Goal: Task Accomplishment & Management: Complete application form

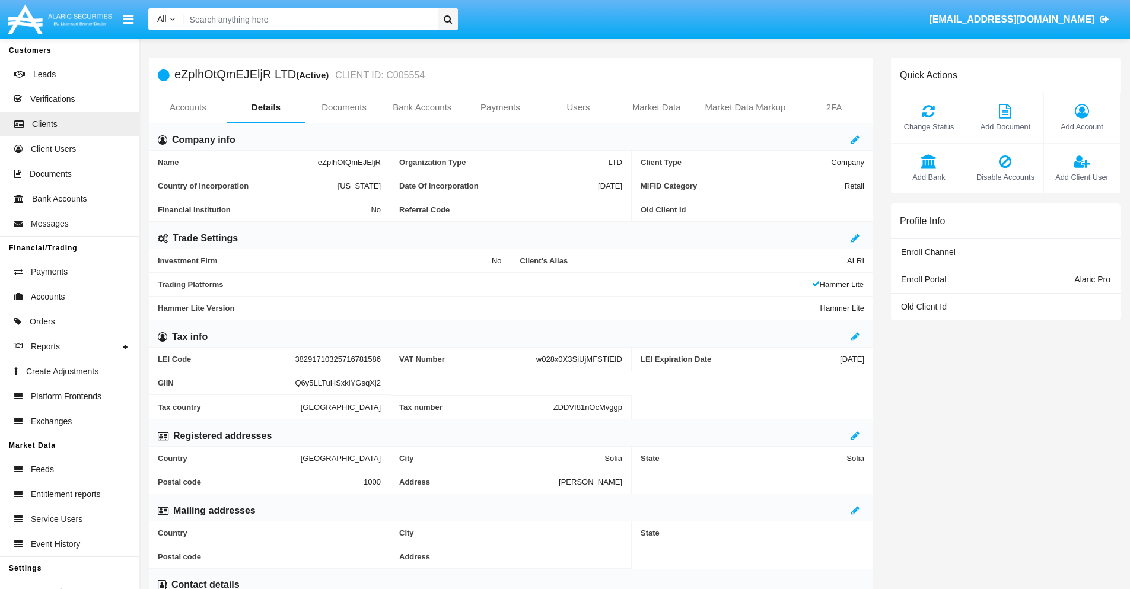
click at [579, 107] on link "Users" at bounding box center [578, 107] width 78 height 28
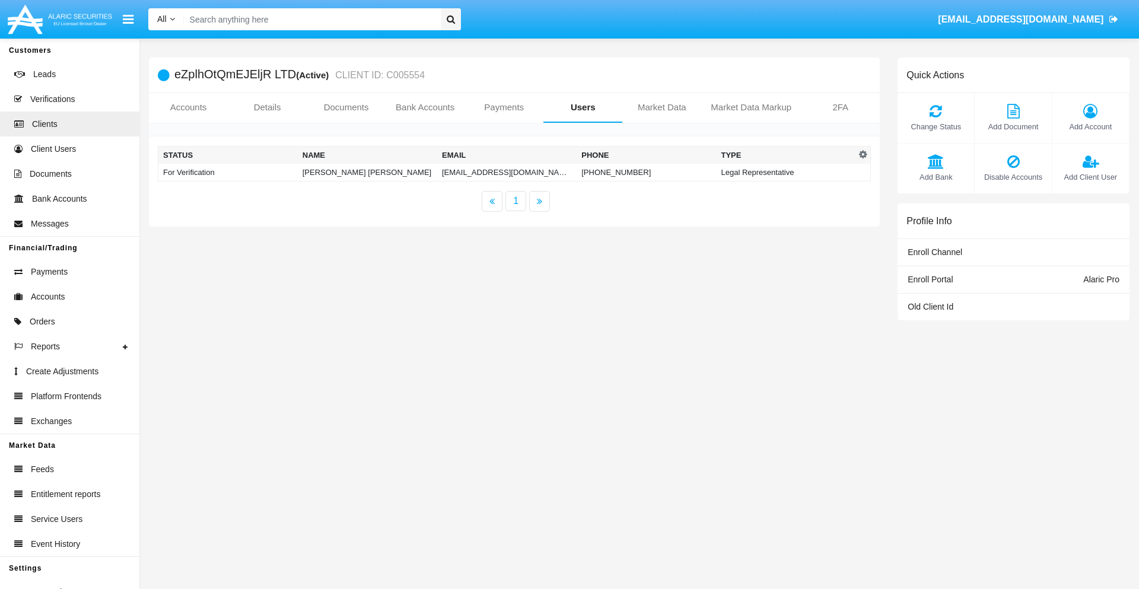
click at [507, 172] on td "[EMAIL_ADDRESS][DOMAIN_NAME]" at bounding box center [506, 173] width 139 height 18
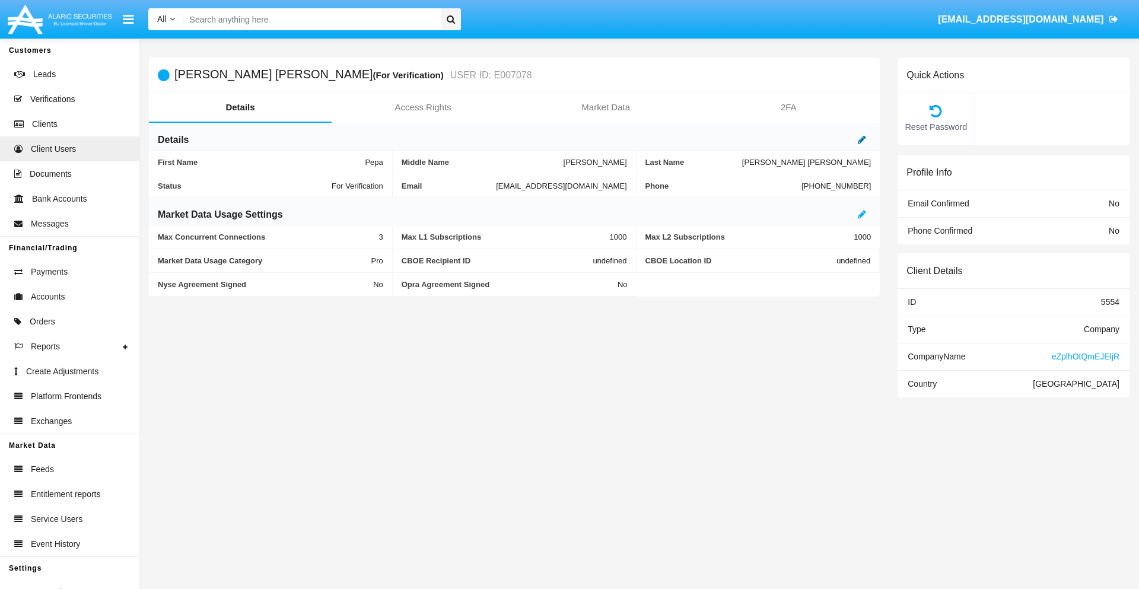
click at [862, 139] on icon at bounding box center [862, 139] width 8 height 9
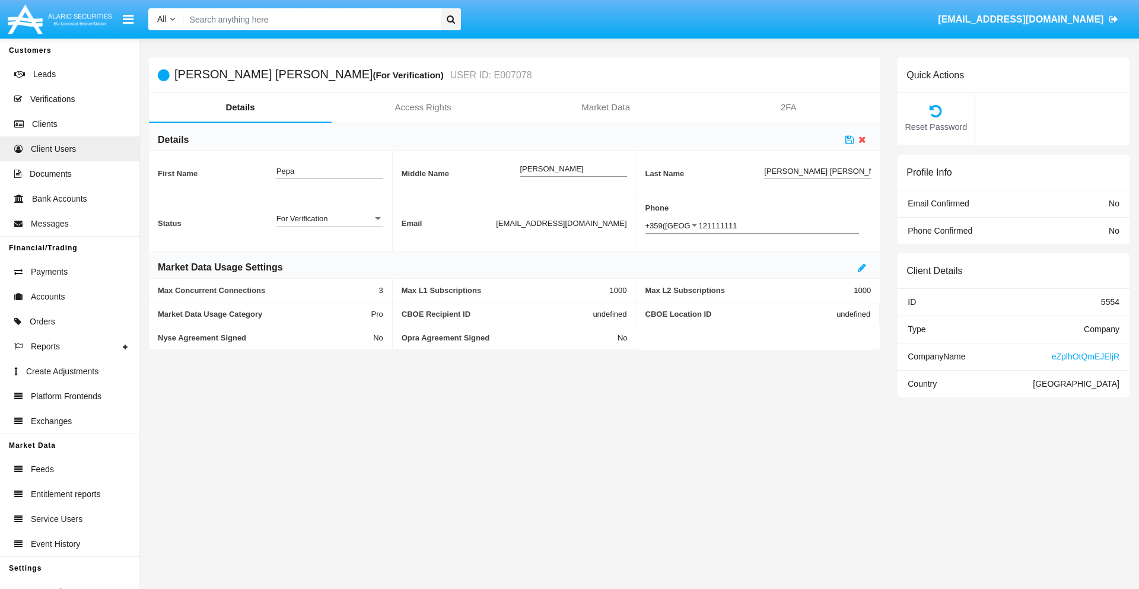
click at [329, 218] on div "For Verification" at bounding box center [325, 219] width 96 height 10
click at [329, 225] on span "Verified" at bounding box center [330, 225] width 107 height 23
click at [850, 139] on icon at bounding box center [850, 139] width 8 height 9
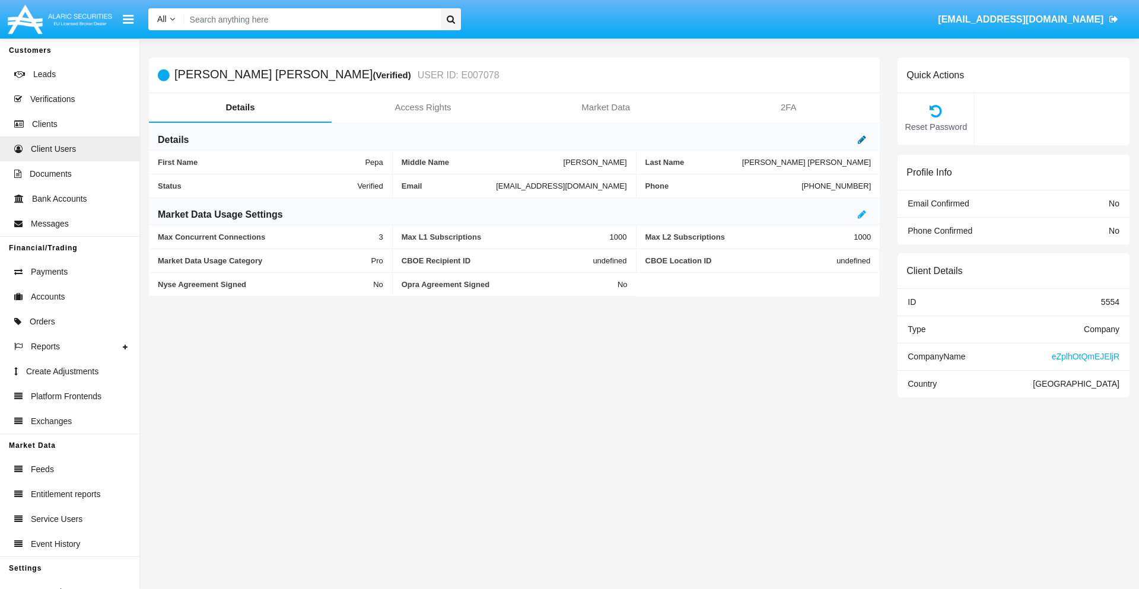
click at [862, 139] on icon at bounding box center [862, 139] width 8 height 9
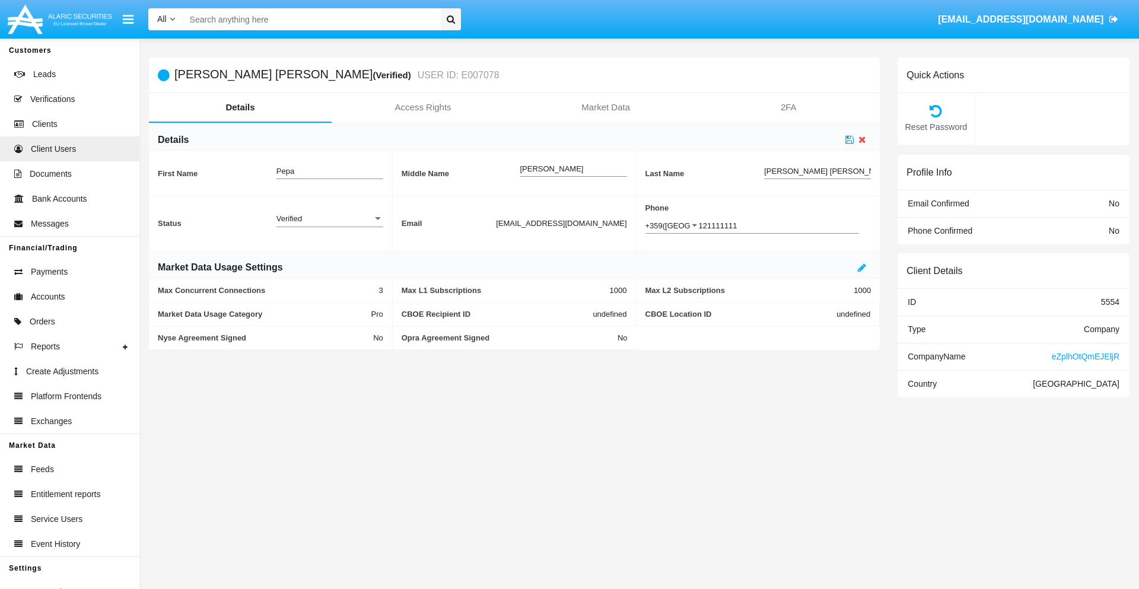
click at [329, 218] on div "Verified" at bounding box center [325, 219] width 96 height 10
click at [329, 225] on span "Active" at bounding box center [330, 225] width 107 height 23
click at [850, 139] on icon at bounding box center [850, 139] width 8 height 9
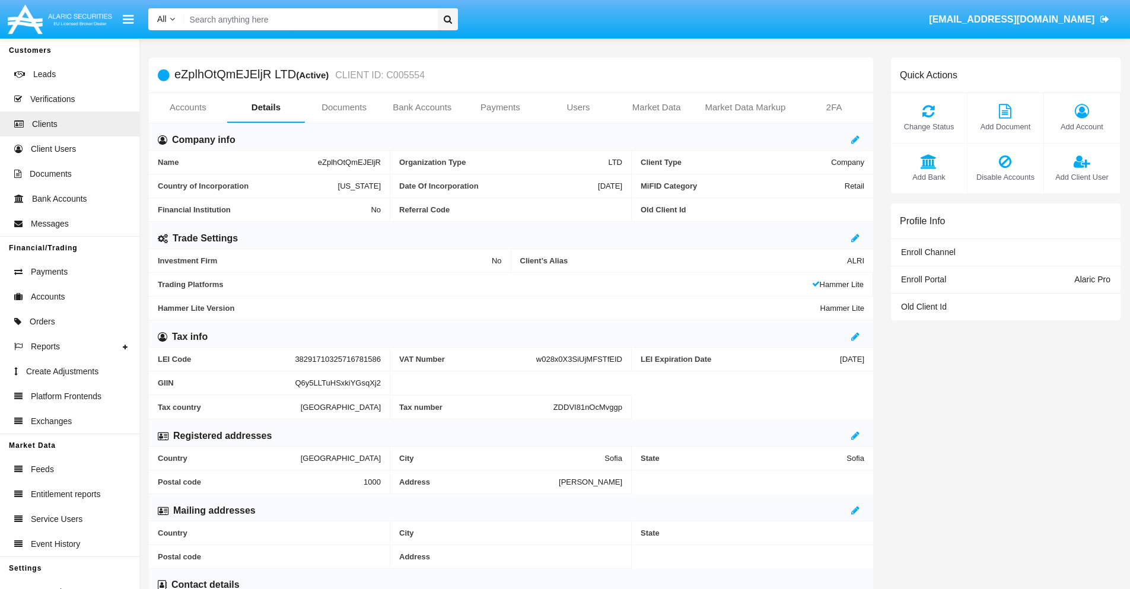
click at [1082, 177] on span "Add Client User" at bounding box center [1082, 176] width 64 height 11
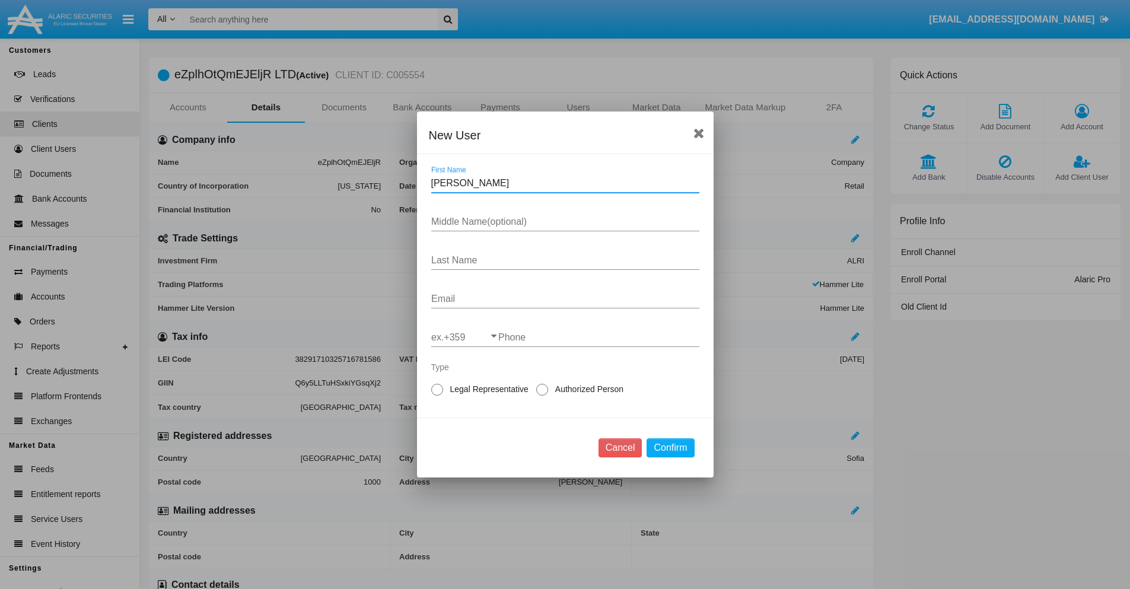
type input "[PERSON_NAME]"
type input "Kelvin"
type input "Ward"
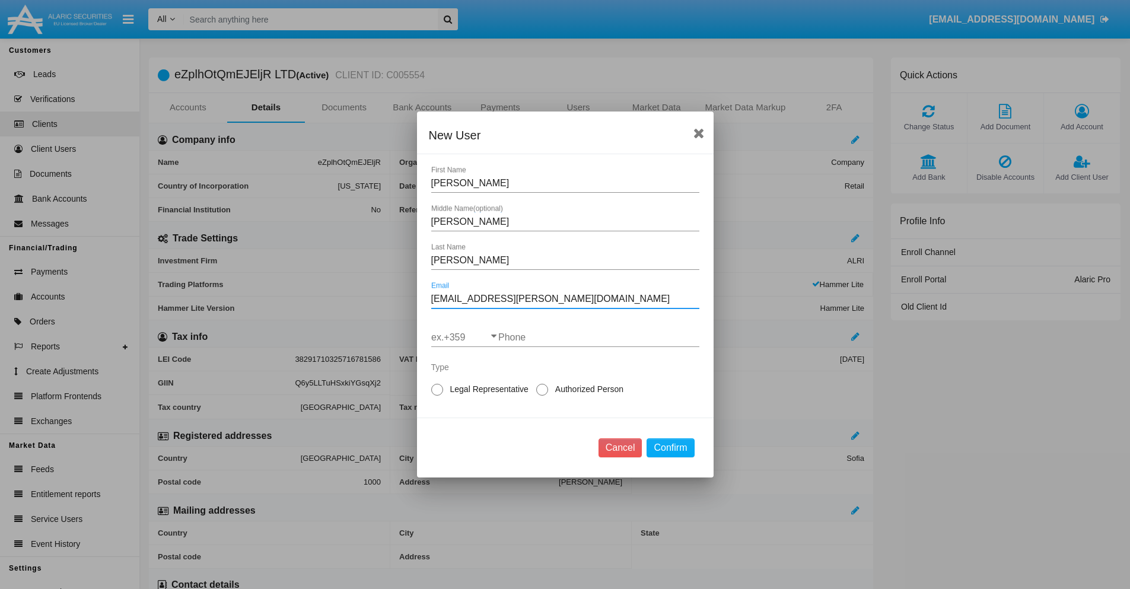
type input "[EMAIL_ADDRESS][PERSON_NAME][DOMAIN_NAME]"
click at [465, 338] on input "ex.+359" at bounding box center [464, 337] width 67 height 11
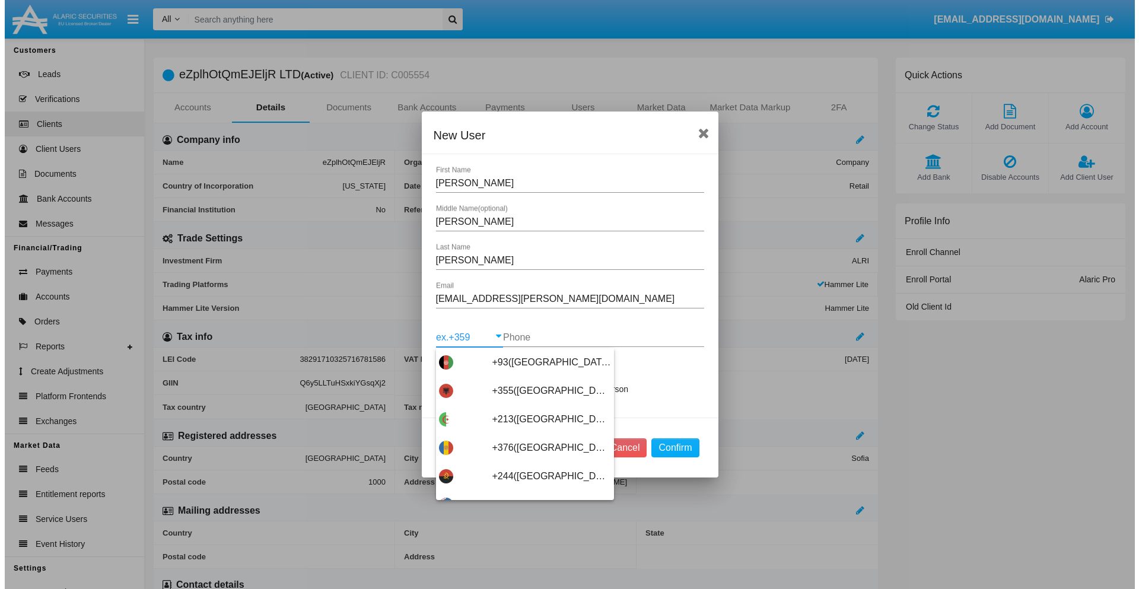
scroll to position [6314, 0]
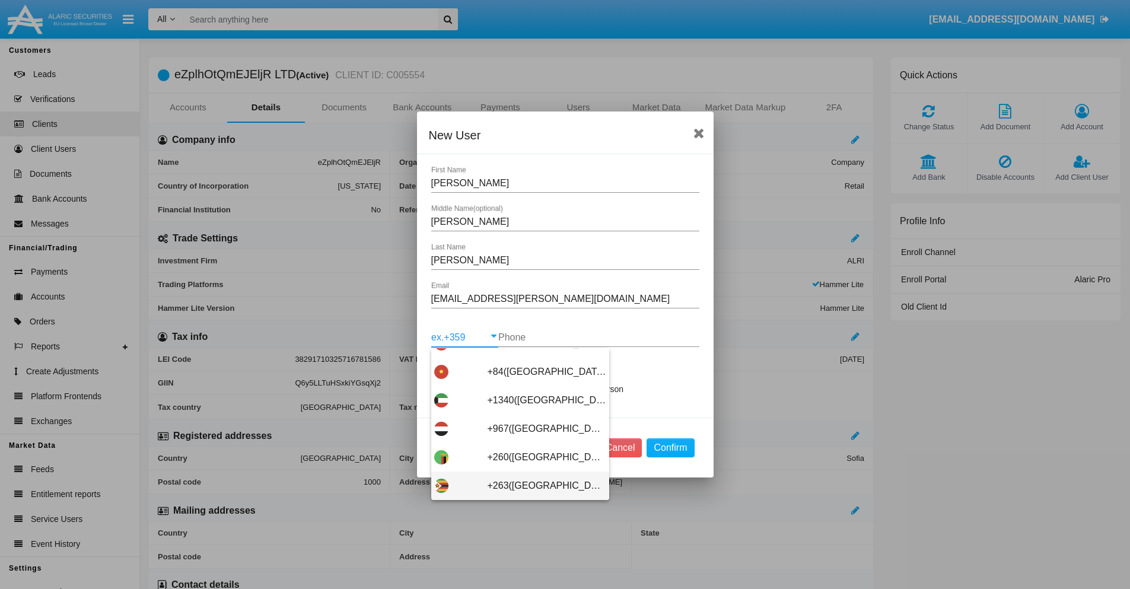
click at [516, 486] on span "+263(Zimbabwe)" at bounding box center [547, 486] width 119 height 28
type input "+263(Zimbabwe)"
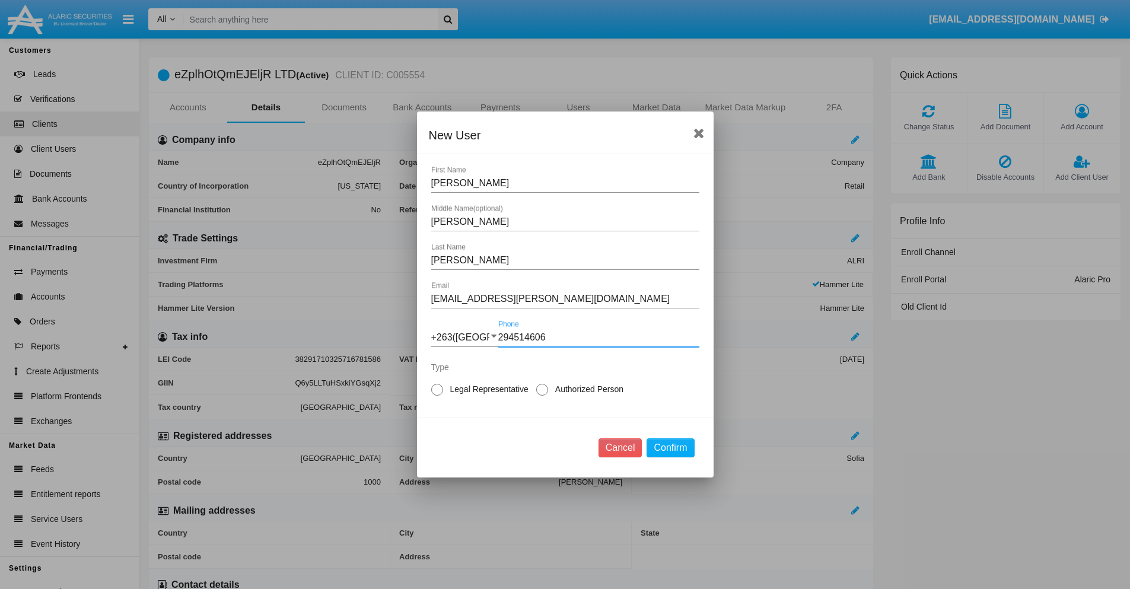
type input "294514606"
click at [587, 389] on span "Authorized Person" at bounding box center [587, 389] width 78 height 12
click at [542, 396] on input "Authorized Person" at bounding box center [542, 396] width 1 height 1
radio input "true"
click at [671, 448] on button "Confirm" at bounding box center [670, 448] width 47 height 19
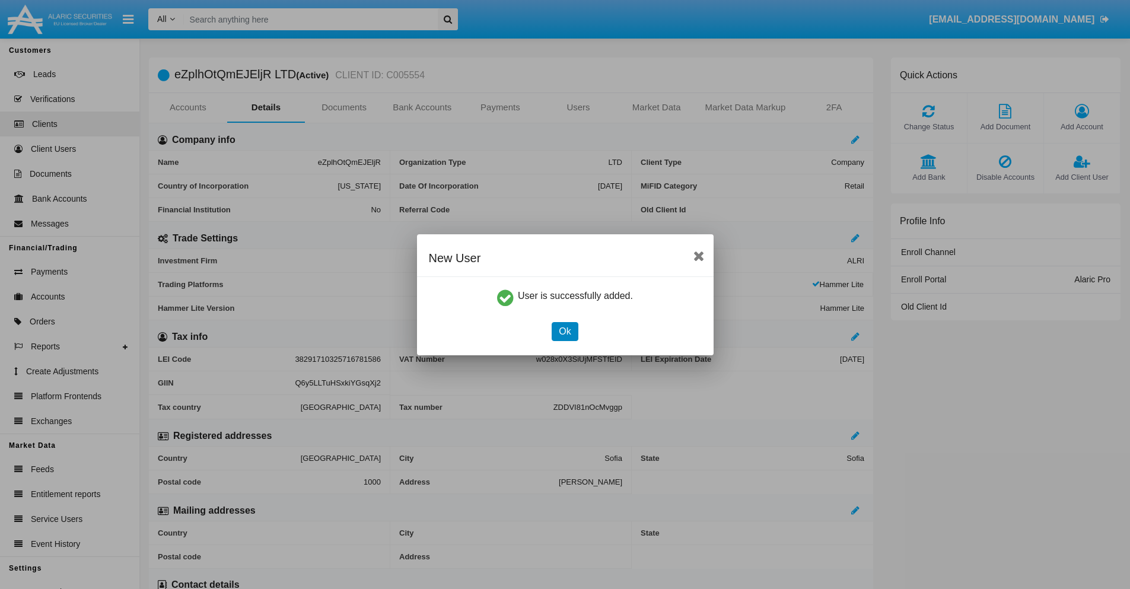
click at [565, 331] on button "Ok" at bounding box center [565, 331] width 26 height 19
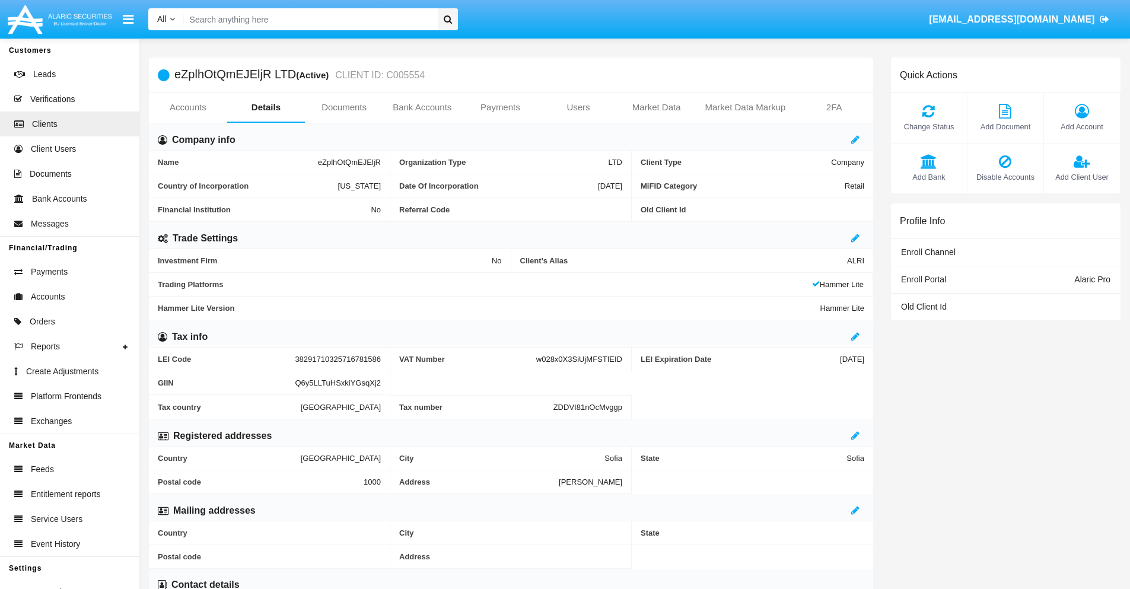
click at [1082, 177] on span "Add Client User" at bounding box center [1082, 176] width 64 height 11
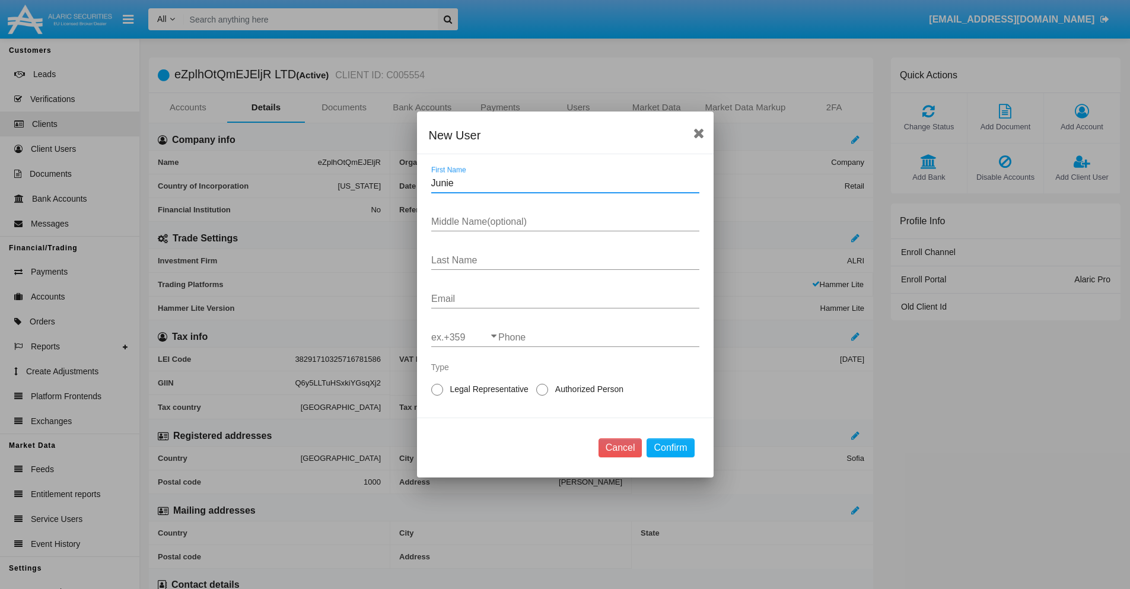
type input "Junie"
type input "Randolph"
type input "Fay"
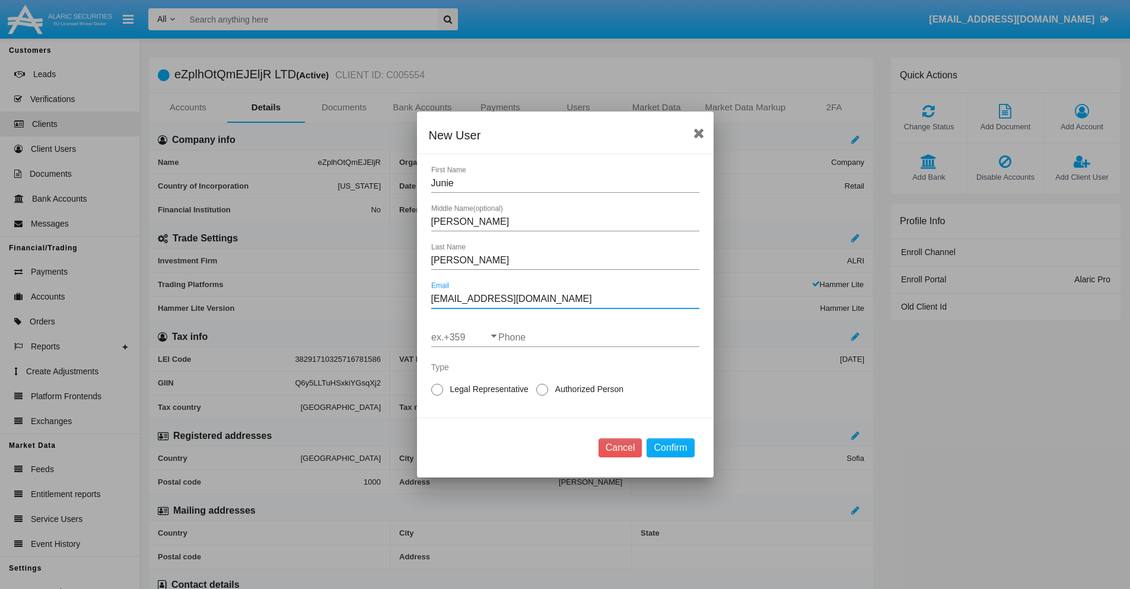
type input "bk2z3s@avf2w8-n.my"
click at [465, 338] on input "ex.+359" at bounding box center [464, 337] width 67 height 11
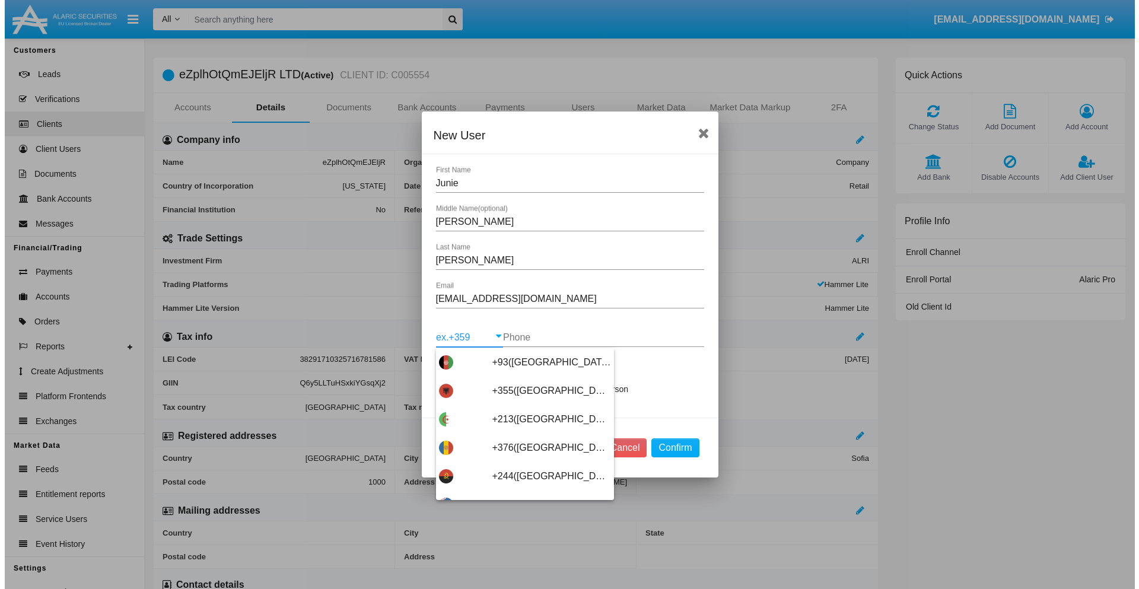
scroll to position [6314, 0]
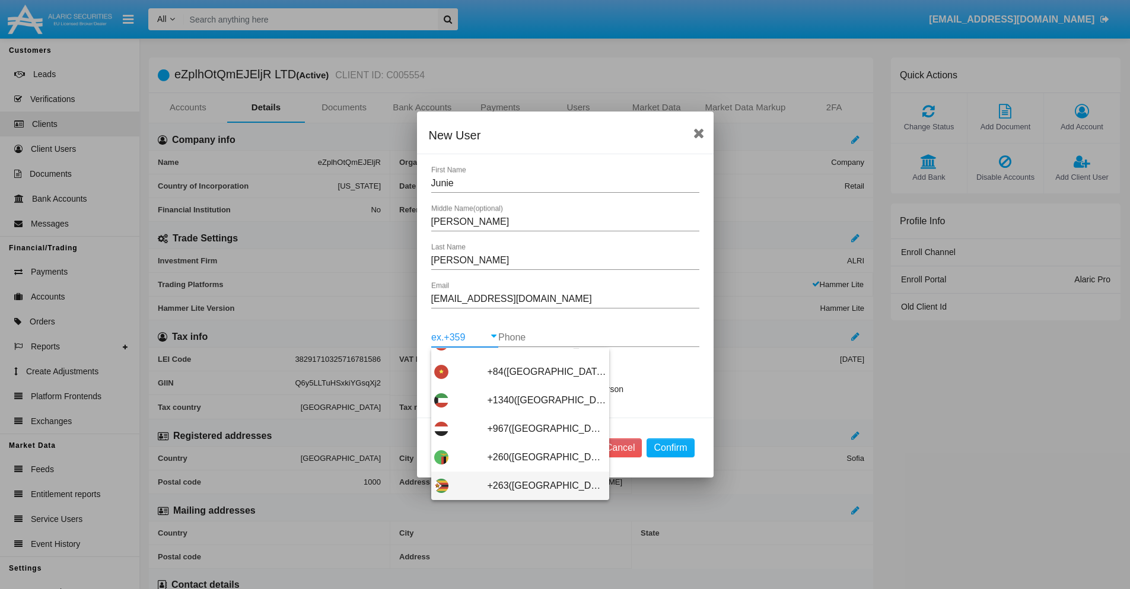
click at [516, 486] on span "+263(Zimbabwe)" at bounding box center [547, 486] width 119 height 28
type input "+263(Zimbabwe)"
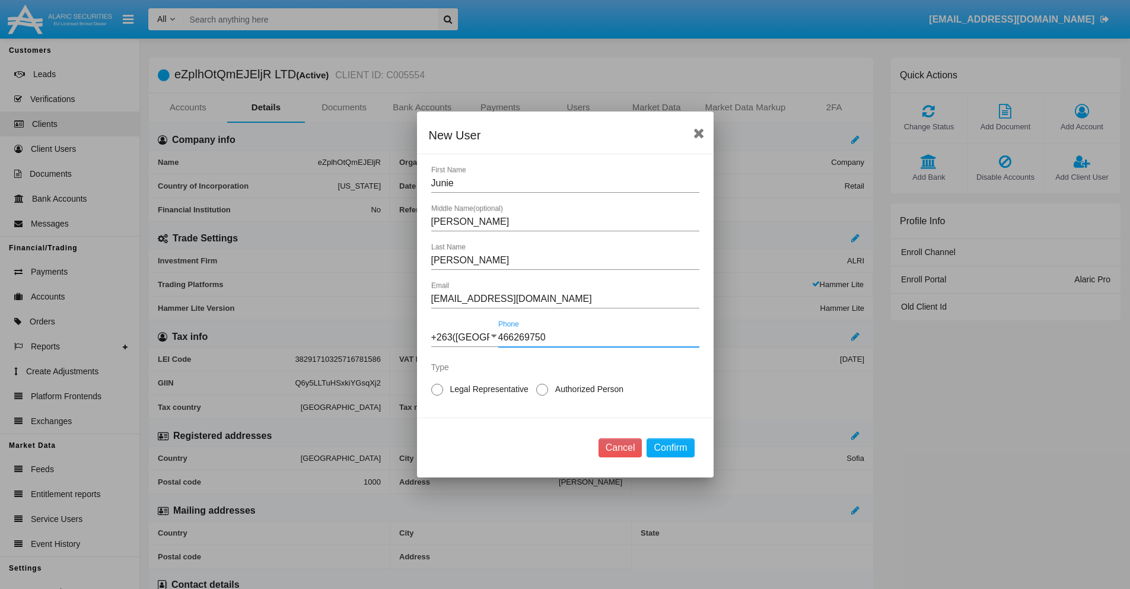
type input "466269750"
click at [487, 389] on span "Legal Representative" at bounding box center [487, 389] width 88 height 12
click at [437, 396] on input "Legal Representative" at bounding box center [437, 396] width 1 height 1
radio input "true"
click at [671, 448] on button "Confirm" at bounding box center [670, 448] width 47 height 19
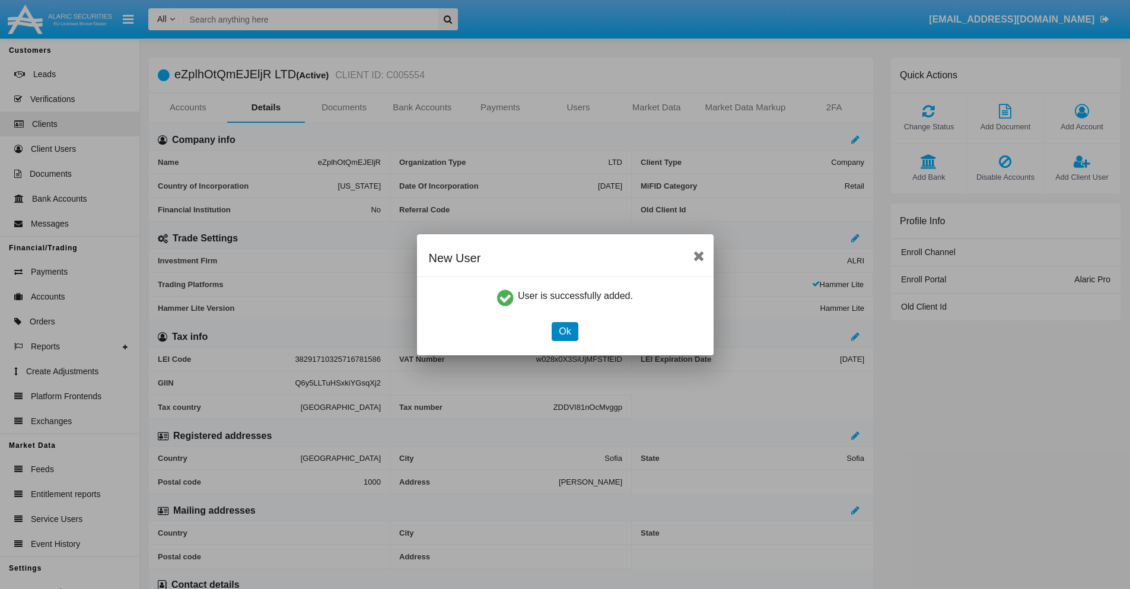
click at [565, 331] on button "Ok" at bounding box center [565, 331] width 26 height 19
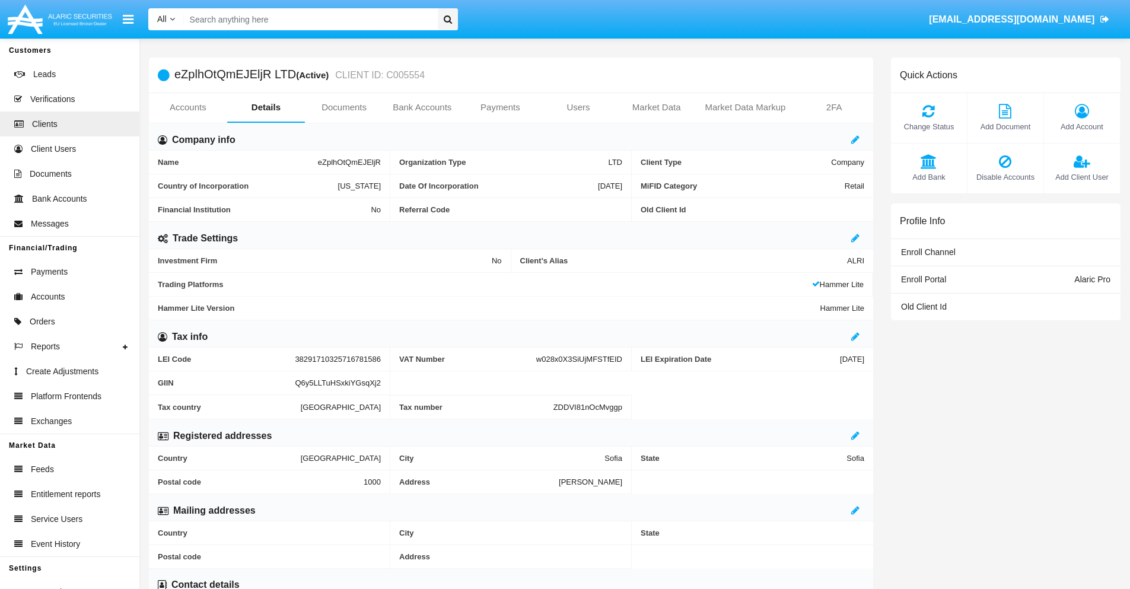
click at [579, 107] on link "Users" at bounding box center [578, 107] width 78 height 28
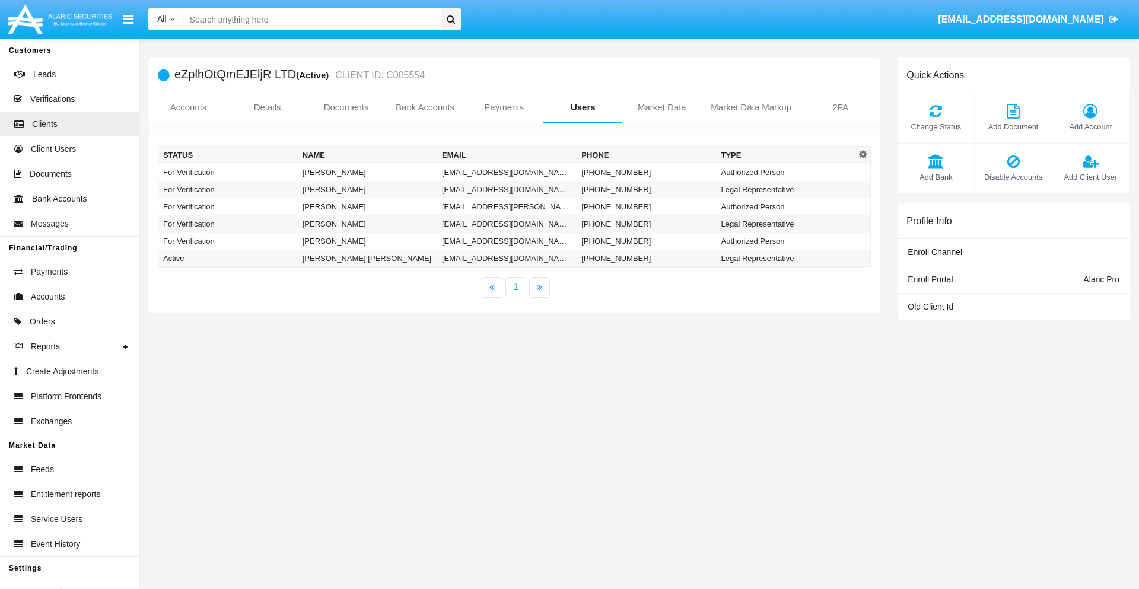
click at [507, 172] on td "8gawmzh1gm@xglrytra.jp" at bounding box center [506, 172] width 139 height 17
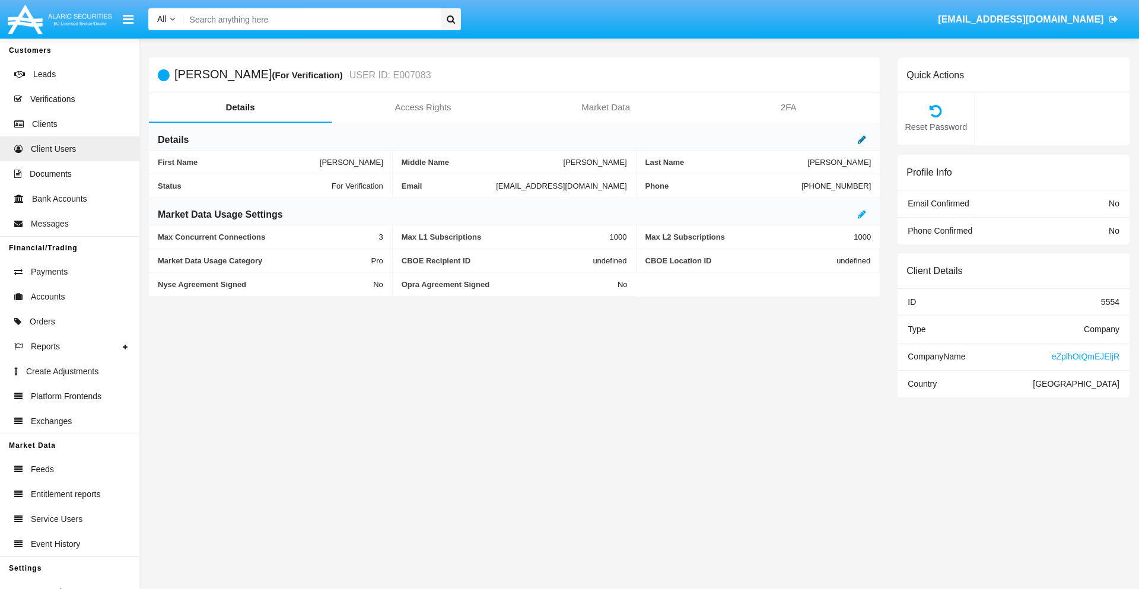
click at [862, 139] on icon at bounding box center [862, 139] width 8 height 9
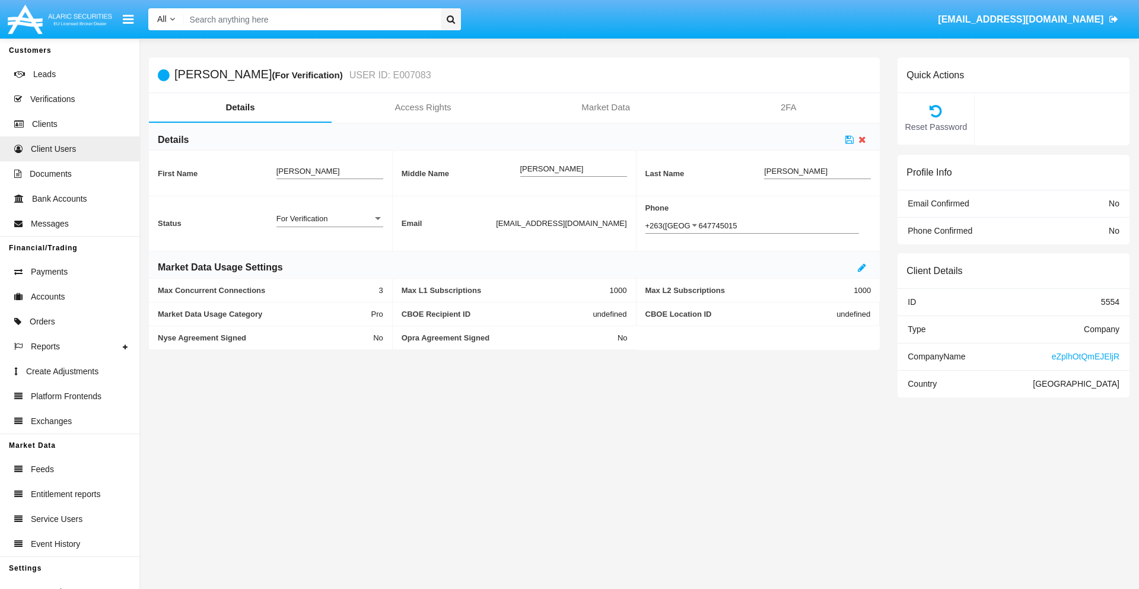
click at [329, 218] on div "For Verification" at bounding box center [325, 219] width 96 height 10
click at [329, 225] on span "Verified" at bounding box center [330, 225] width 107 height 23
click at [850, 139] on icon at bounding box center [850, 139] width 8 height 9
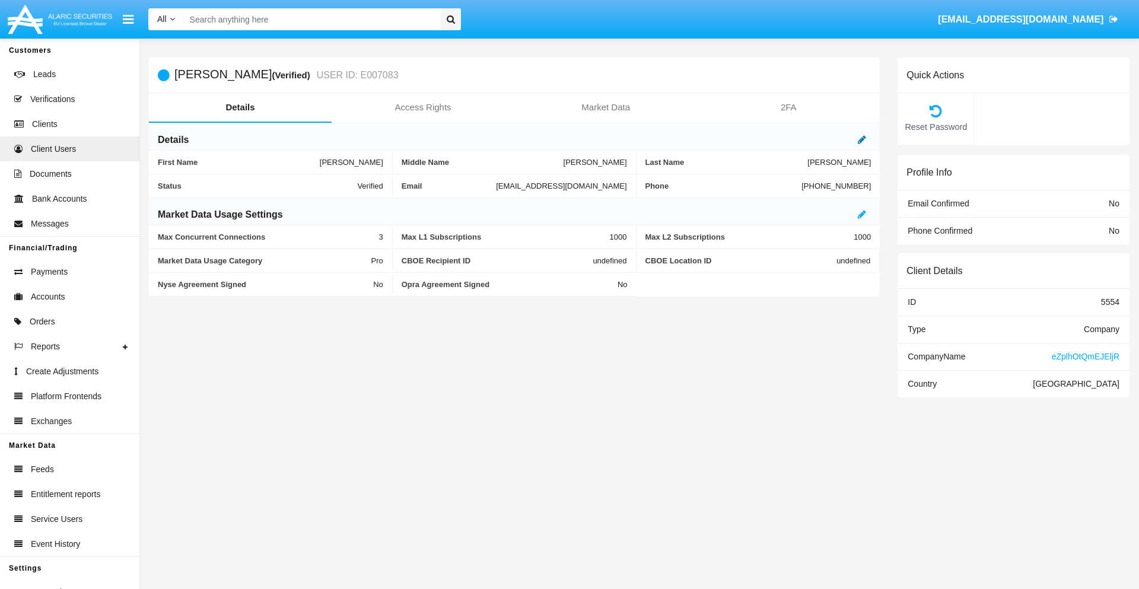
click at [862, 139] on icon at bounding box center [862, 139] width 8 height 9
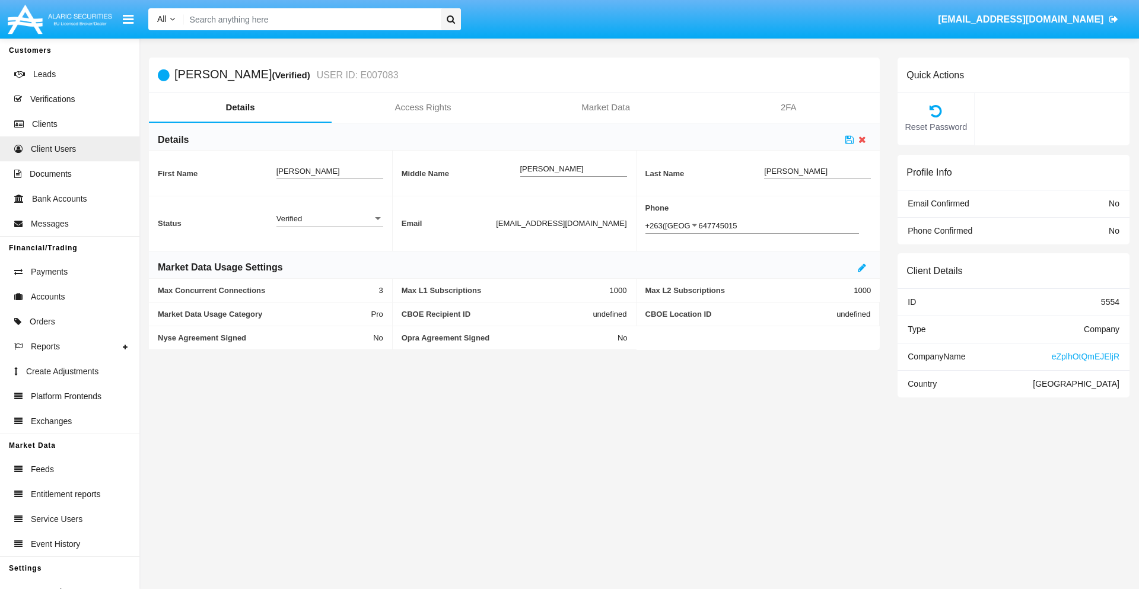
click at [329, 218] on div "Verified" at bounding box center [325, 219] width 96 height 10
click at [329, 225] on span "Active" at bounding box center [330, 225] width 107 height 23
click at [850, 139] on icon at bounding box center [850, 139] width 8 height 9
